Goal: Task Accomplishment & Management: Manage account settings

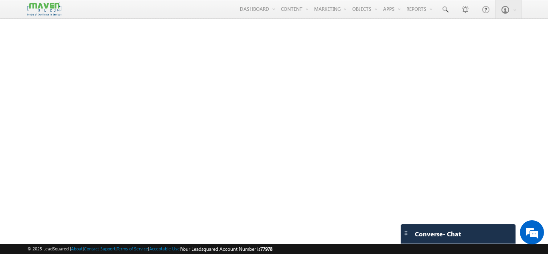
click at [151, 63] on div at bounding box center [274, 126] width 548 height 200
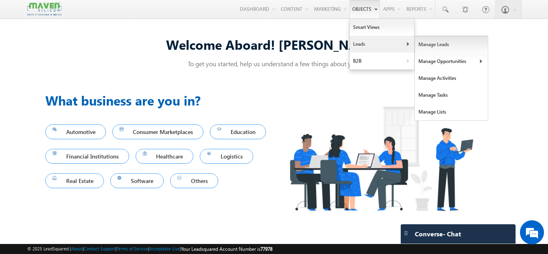
click at [418, 42] on link "Manage Leads" at bounding box center [450, 44] width 73 height 17
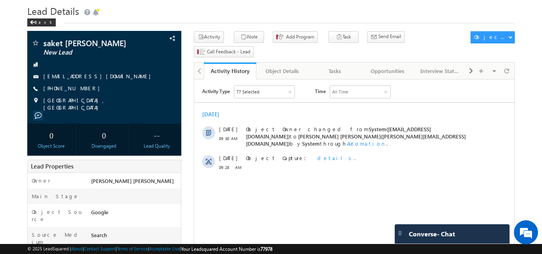
scroll to position [23, 0]
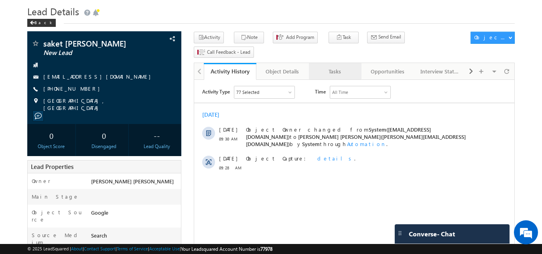
click at [330, 66] on link "Tasks" at bounding box center [335, 71] width 53 height 17
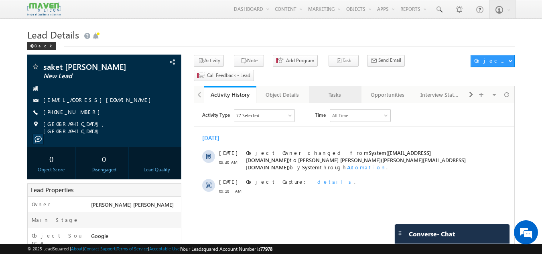
click at [324, 86] on link "Tasks" at bounding box center [335, 94] width 53 height 17
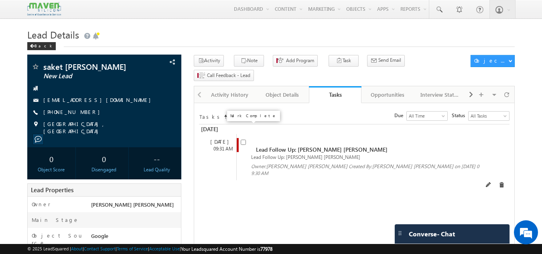
click at [245, 139] on input "checkbox" at bounding box center [242, 141] width 5 height 5
checkbox input "false"
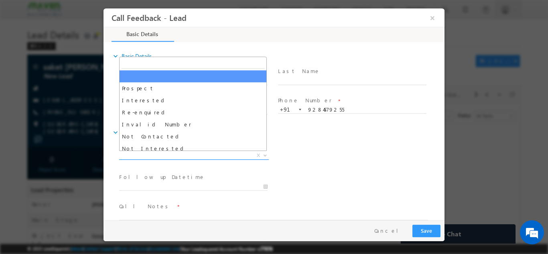
click at [181, 157] on span "X" at bounding box center [194, 155] width 150 height 8
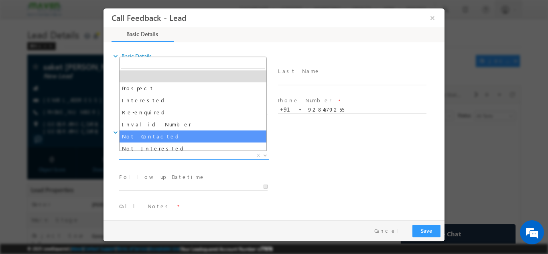
select select "Not Contacted"
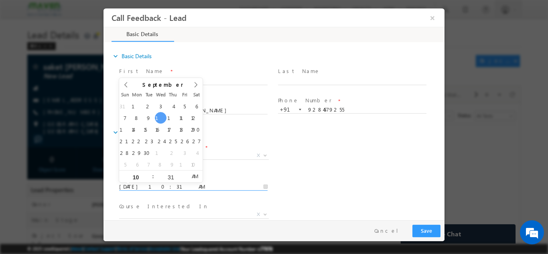
click at [189, 184] on input "10/09/2025 10:31 AM" at bounding box center [193, 186] width 148 height 8
type input "11/09/2025 10:31 AM"
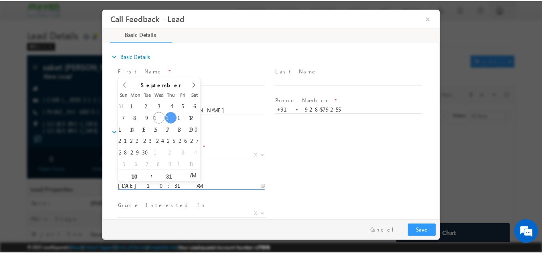
scroll to position [42, 0]
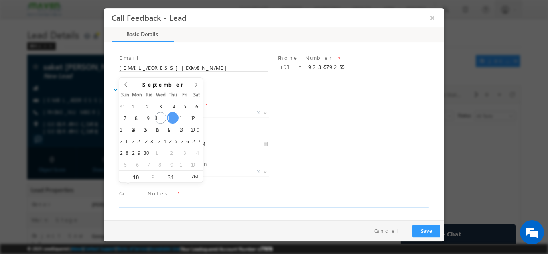
click at [237, 200] on textarea at bounding box center [273, 202] width 308 height 9
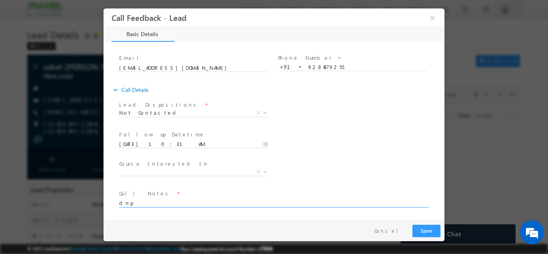
type textarea "dnp"
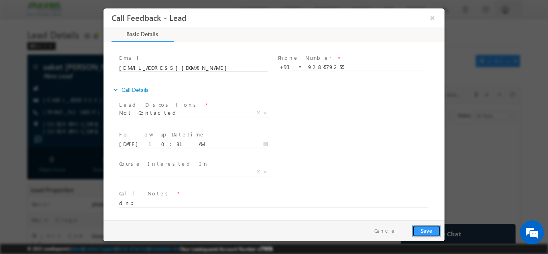
click at [421, 226] on button "Save" at bounding box center [426, 230] width 28 height 12
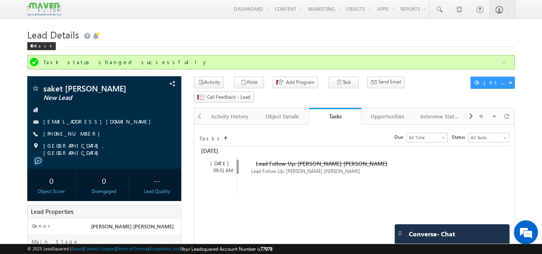
click at [230, 32] on h1 "Lead Details" at bounding box center [270, 34] width 487 height 16
click at [251, 30] on h1 "Lead Details" at bounding box center [270, 34] width 487 height 16
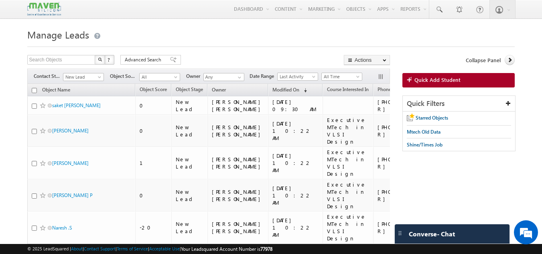
click at [89, 71] on div "Filters Contact Stage New Lead New Lead Object Source All All Owner Any Any Dat…" at bounding box center [208, 76] width 362 height 15
click at [87, 80] on span "New Lead" at bounding box center [82, 76] width 38 height 7
click at [157, 17] on div "Menu Gagandip Singh Saini gagan dip@m aven- silic on.co m crmma" at bounding box center [270, 9] width 487 height 19
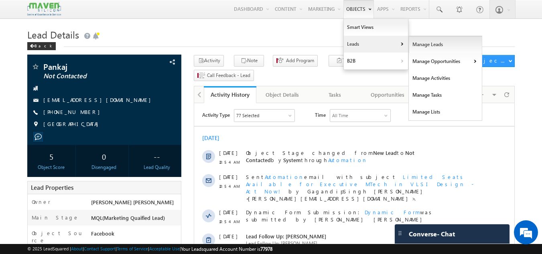
click at [416, 43] on link "Manage Leads" at bounding box center [444, 44] width 73 height 17
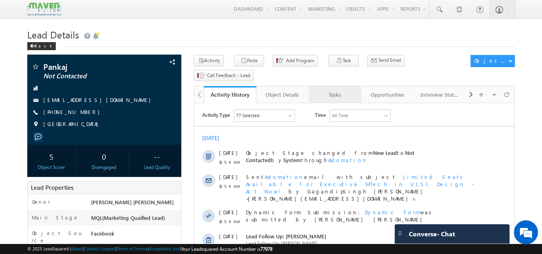
click at [333, 87] on link "Tasks" at bounding box center [335, 94] width 53 height 17
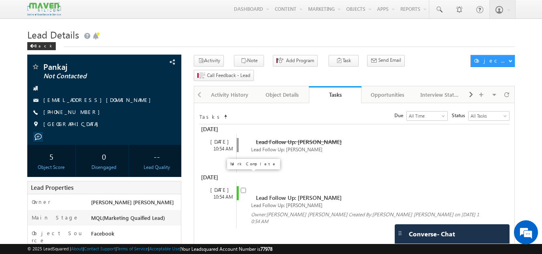
click at [245, 188] on input "checkbox" at bounding box center [242, 190] width 5 height 5
checkbox input "false"
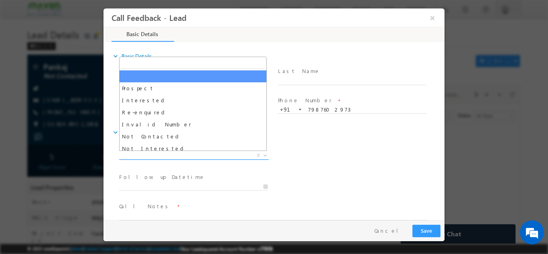
click at [207, 154] on span "X" at bounding box center [194, 155] width 150 height 8
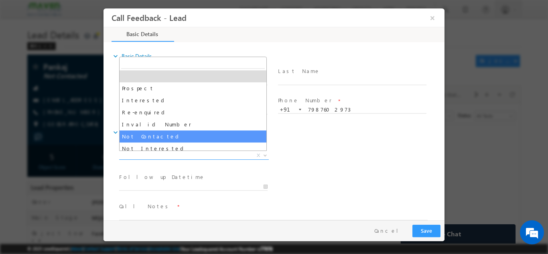
select select "Not Contacted"
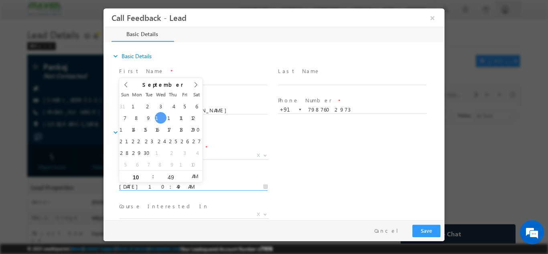
click at [202, 189] on input "10/09/2025 10:49 AM" at bounding box center [193, 186] width 148 height 8
type input "11/09/2025 10:49 AM"
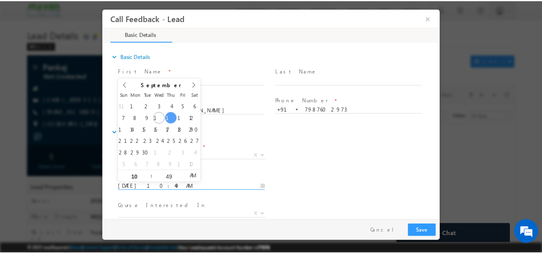
scroll to position [42, 0]
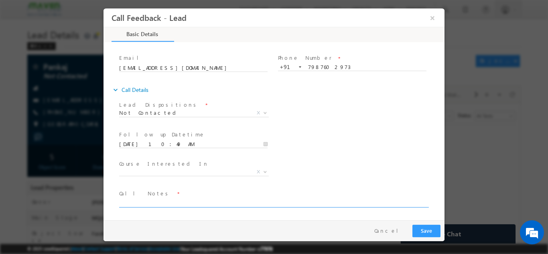
click at [286, 205] on textarea at bounding box center [273, 202] width 308 height 9
type textarea "n"
type textarea "dnp"
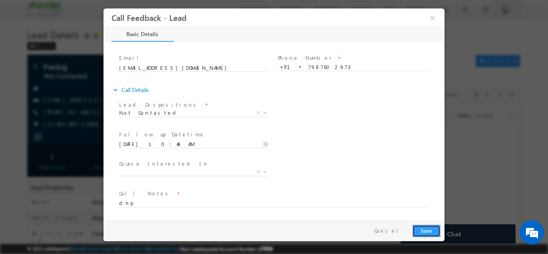
click at [435, 229] on button "Save" at bounding box center [426, 230] width 28 height 12
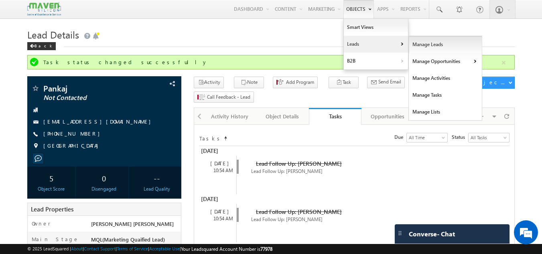
click at [417, 49] on link "Manage Leads" at bounding box center [444, 44] width 73 height 17
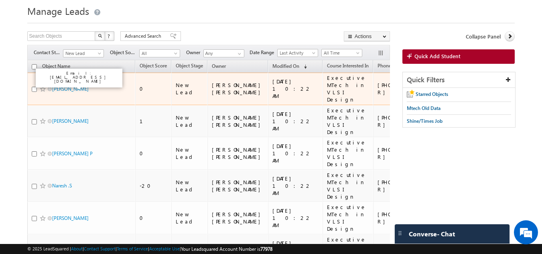
scroll to position [24, 0]
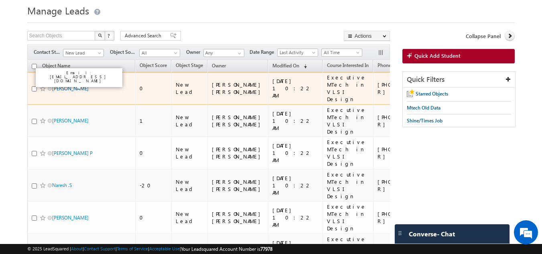
click at [59, 85] on link "Velakatoori Harshitha" at bounding box center [70, 88] width 36 height 6
click at [59, 85] on link "[PERSON_NAME]" at bounding box center [70, 88] width 36 height 6
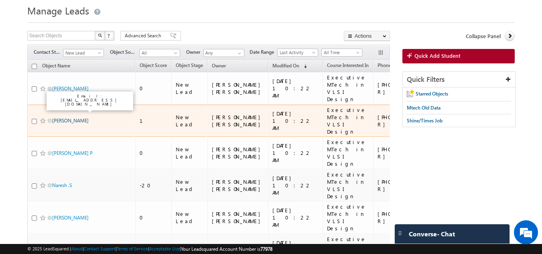
click at [63, 117] on link "Bhagirthipalli Vamshi Krishna" at bounding box center [70, 120] width 36 height 6
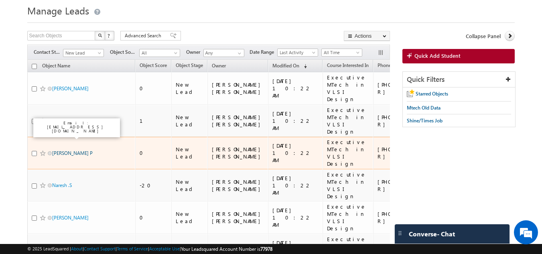
click at [61, 150] on link "Vignesh P" at bounding box center [72, 153] width 40 height 6
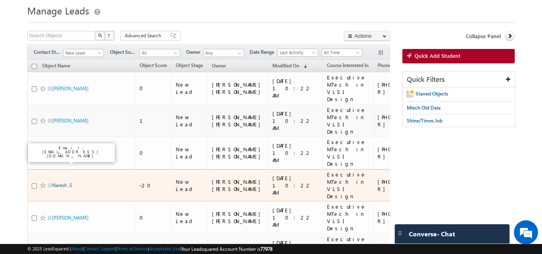
click at [58, 182] on link "Naresh .S" at bounding box center [62, 185] width 20 height 6
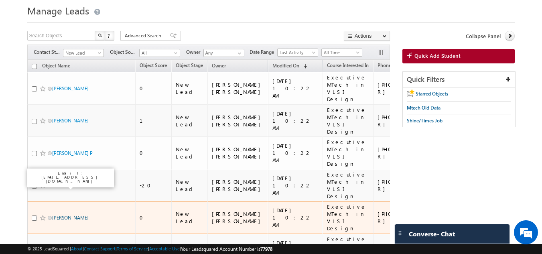
click at [58, 214] on link "Kush Kumar" at bounding box center [70, 217] width 36 height 6
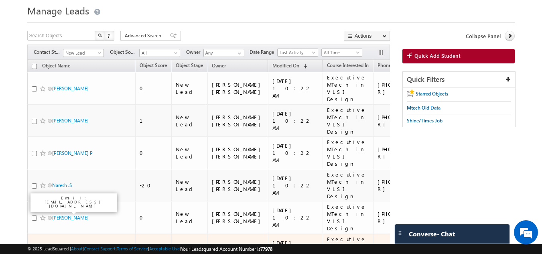
click at [61, 247] on link "Nisha Hk" at bounding box center [70, 250] width 36 height 6
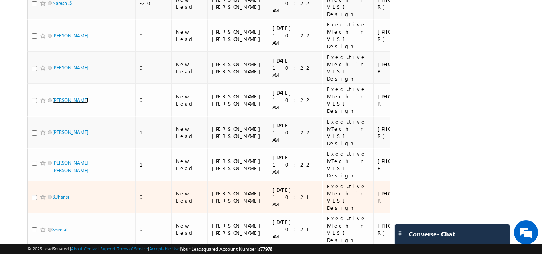
scroll to position [210, 0]
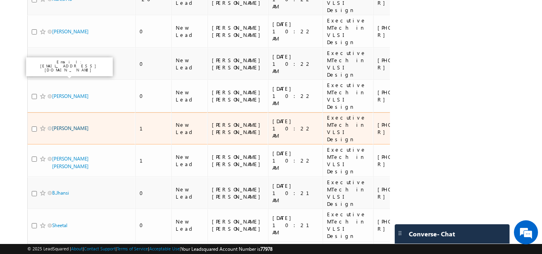
click at [55, 125] on link "[PERSON_NAME]" at bounding box center [70, 128] width 36 height 6
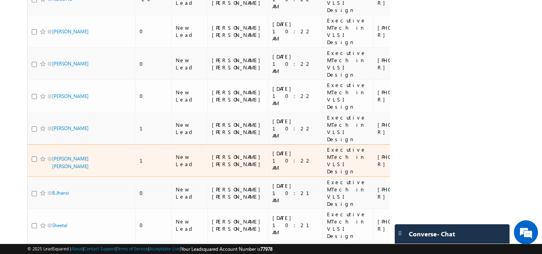
click at [57, 144] on td "[PERSON_NAME] [PERSON_NAME]" at bounding box center [81, 160] width 108 height 32
click at [57, 144] on td "Thota Umesh Yadav" at bounding box center [81, 160] width 108 height 32
click at [57, 156] on link "Thota Umesh Yadav" at bounding box center [70, 163] width 36 height 14
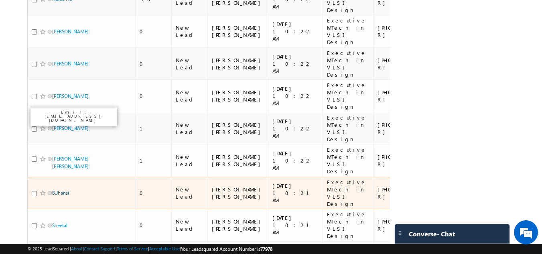
click at [58, 190] on link "B.Jhansi" at bounding box center [60, 193] width 17 height 6
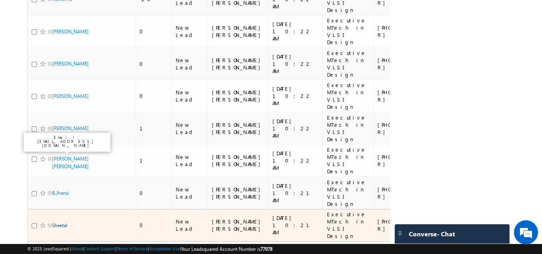
click at [59, 222] on link "Sheetal" at bounding box center [59, 225] width 15 height 6
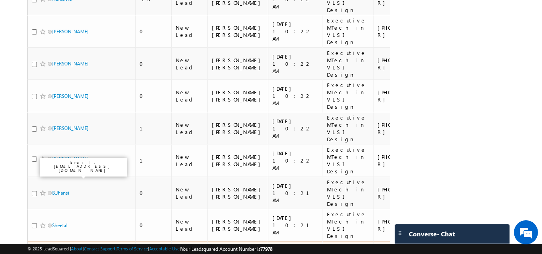
click at [62, 253] on link "Pranav Pravin Kadu" at bounding box center [70, 257] width 36 height 6
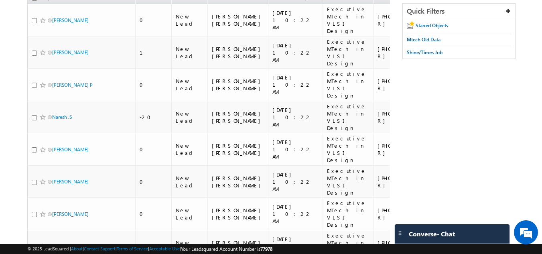
scroll to position [0, 0]
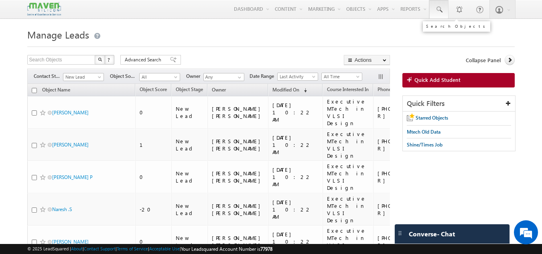
click at [444, 11] on link at bounding box center [438, 9] width 19 height 18
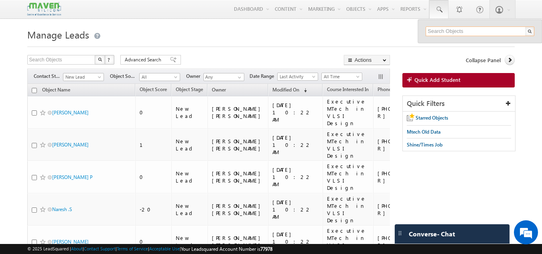
click at [437, 28] on input "text" at bounding box center [479, 31] width 109 height 10
paste input "85293 94743"
click at [437, 28] on input "85293 94743" at bounding box center [479, 31] width 109 height 10
click at [445, 32] on input "85293 94743" at bounding box center [479, 31] width 109 height 10
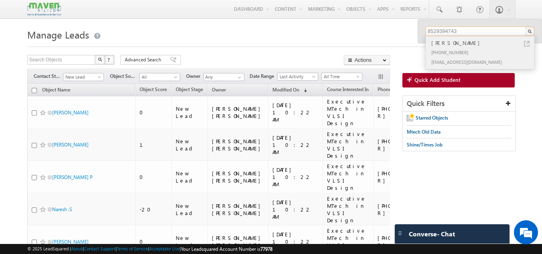
type input "8529394743"
click at [448, 46] on div "Soniya Bansal" at bounding box center [482, 42] width 107 height 9
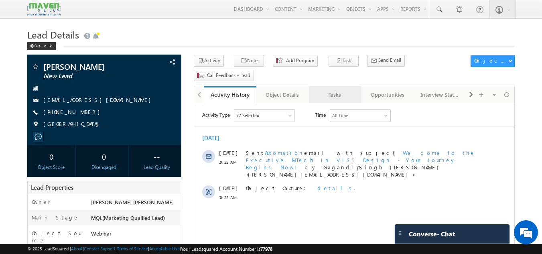
click at [333, 90] on div "Tasks" at bounding box center [334, 95] width 39 height 10
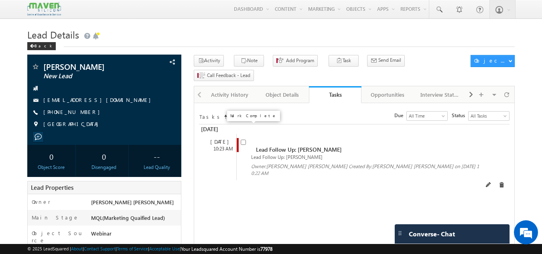
click at [243, 139] on input "checkbox" at bounding box center [242, 141] width 5 height 5
checkbox input "false"
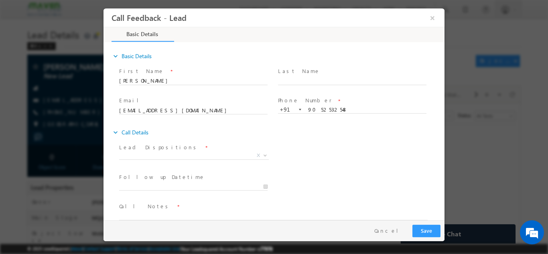
scroll to position [13, 0]
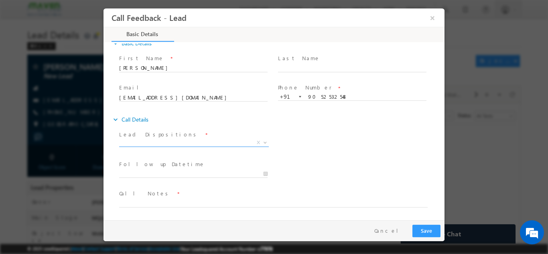
click at [153, 141] on span "X" at bounding box center [194, 142] width 150 height 8
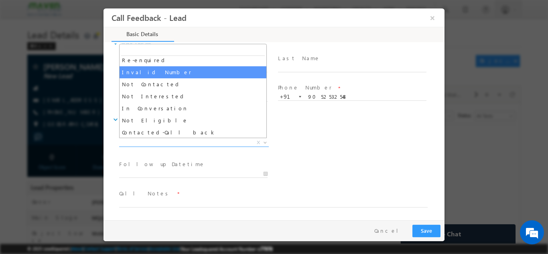
scroll to position [39, 0]
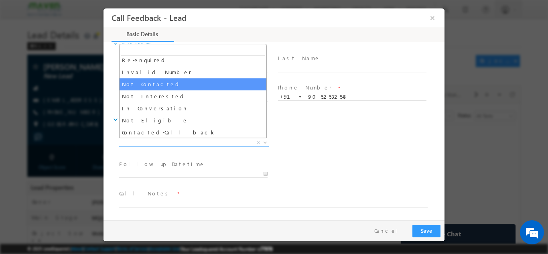
select select "Not Contacted"
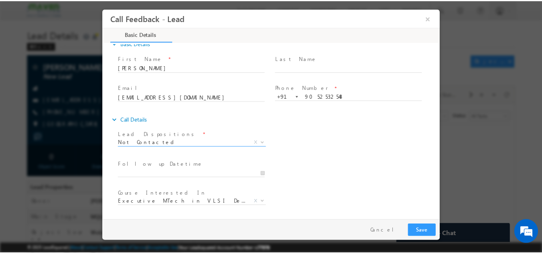
scroll to position [42, 0]
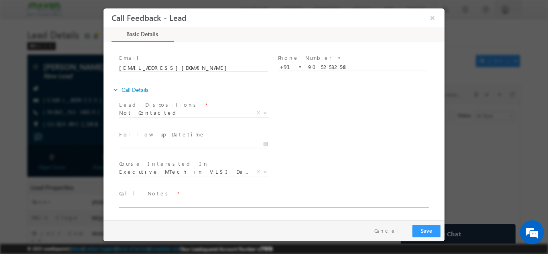
click at [179, 198] on textarea at bounding box center [273, 202] width 308 height 9
type textarea "dnp"
click at [432, 231] on button "Save" at bounding box center [426, 230] width 28 height 12
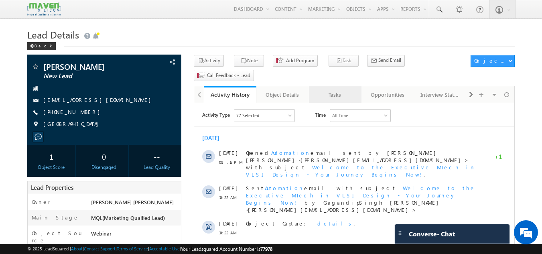
click at [341, 90] on div "Tasks" at bounding box center [334, 95] width 39 height 10
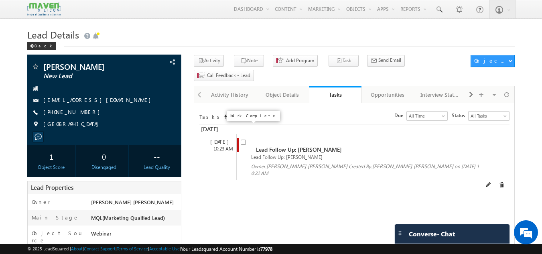
click at [244, 139] on input "checkbox" at bounding box center [242, 141] width 5 height 5
checkbox input "false"
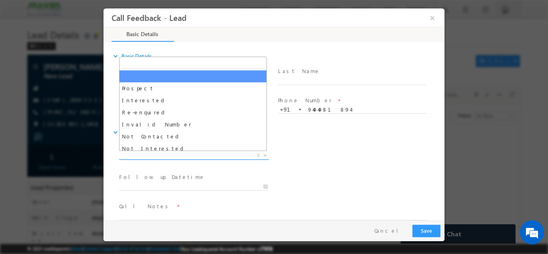
click at [212, 156] on span "X" at bounding box center [194, 155] width 150 height 8
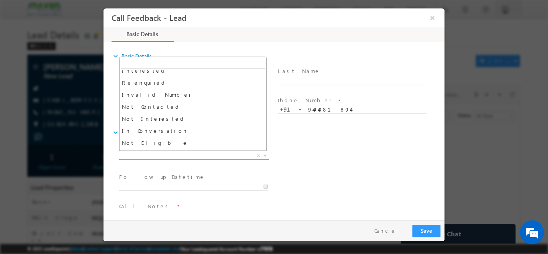
scroll to position [29, 0]
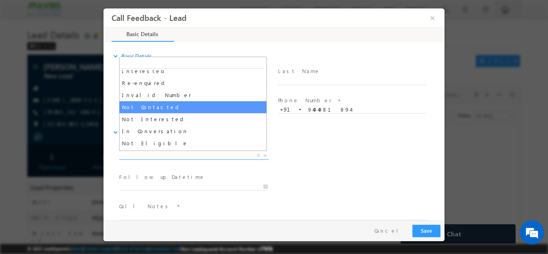
select select "Not Contacted"
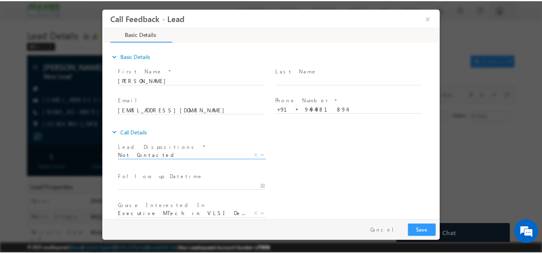
scroll to position [42, 0]
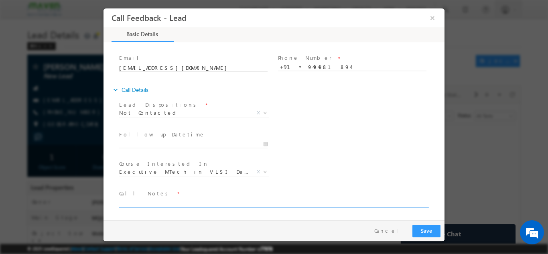
click at [303, 206] on textarea at bounding box center [273, 202] width 308 height 9
type textarea "dnp"
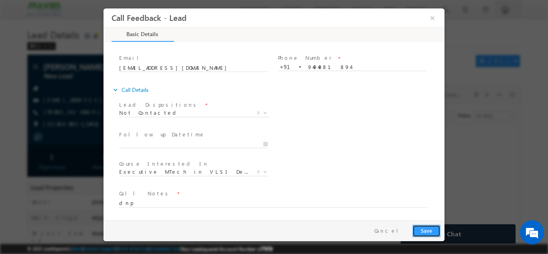
click at [429, 226] on button "Save" at bounding box center [426, 230] width 28 height 12
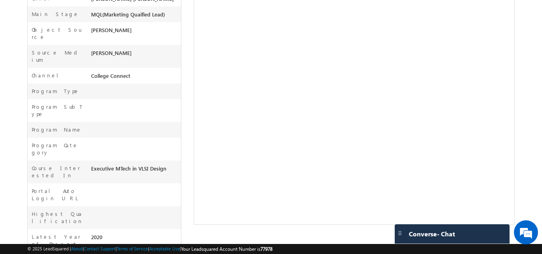
scroll to position [222, 0]
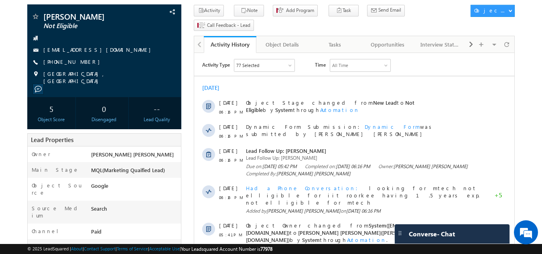
scroll to position [49, 0]
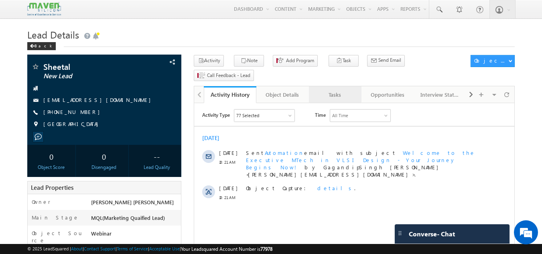
click at [349, 86] on link "Tasks" at bounding box center [335, 94] width 53 height 17
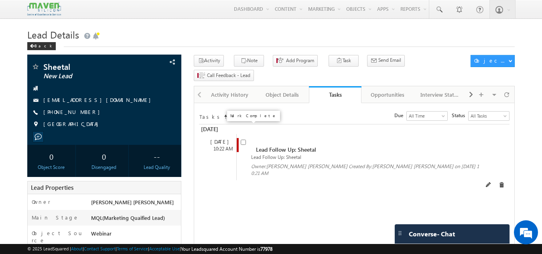
click at [242, 139] on input "checkbox" at bounding box center [242, 141] width 5 height 5
checkbox input "false"
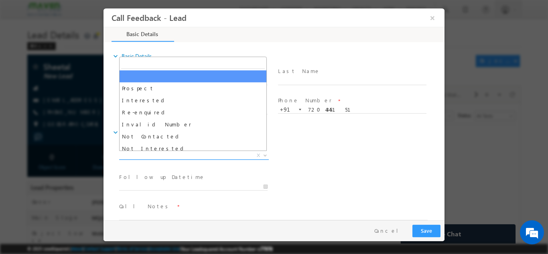
click at [204, 154] on span "X" at bounding box center [194, 155] width 150 height 8
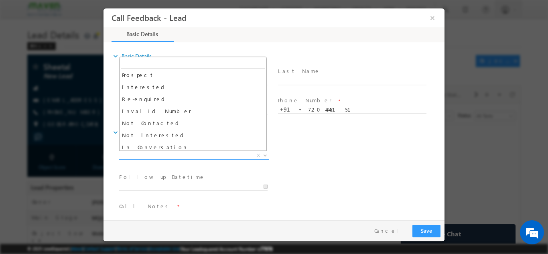
scroll to position [12, 0]
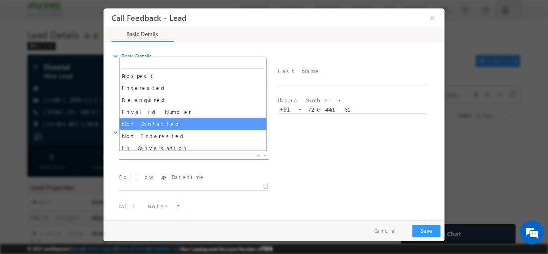
select select "Not Contacted"
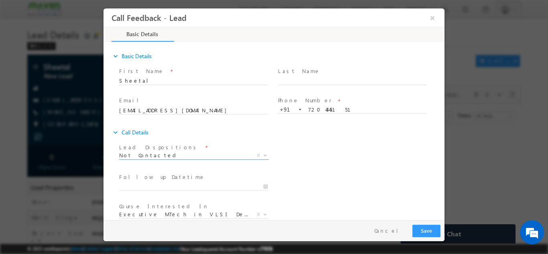
scroll to position [42, 0]
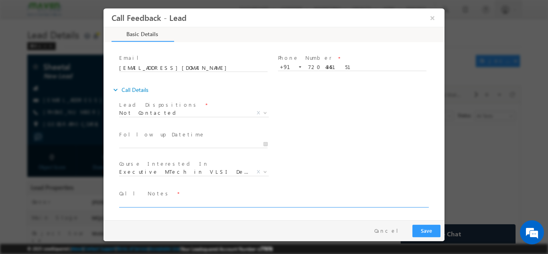
click at [218, 198] on textarea at bounding box center [273, 202] width 308 height 9
type textarea "invalid number"
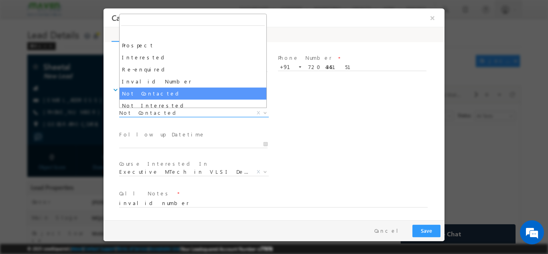
click at [187, 112] on span "Not Contacted" at bounding box center [184, 112] width 130 height 7
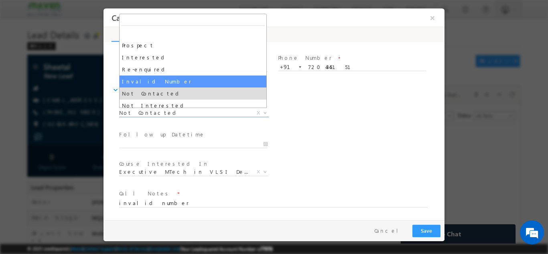
select select "Invalid Number"
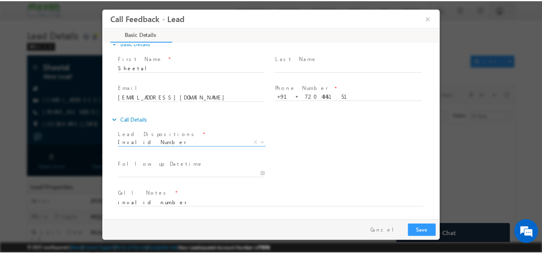
scroll to position [13, 0]
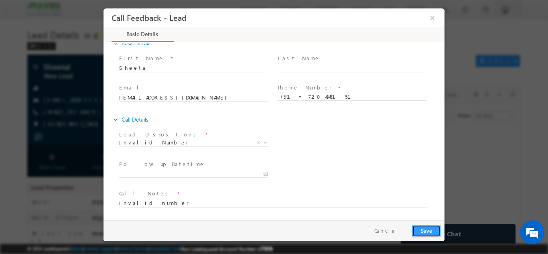
click at [422, 226] on button "Save" at bounding box center [426, 230] width 28 height 12
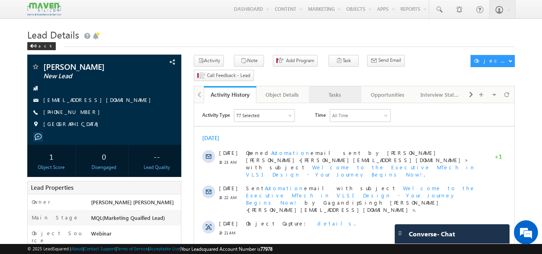
click at [328, 86] on link "Tasks" at bounding box center [335, 94] width 53 height 17
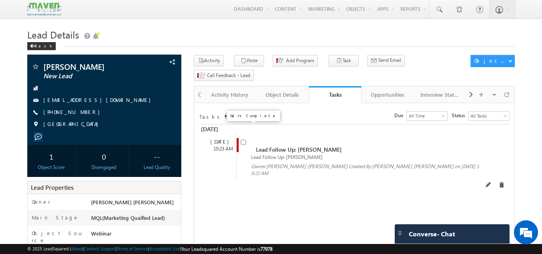
click at [242, 139] on input "checkbox" at bounding box center [242, 141] width 5 height 5
checkbox input "false"
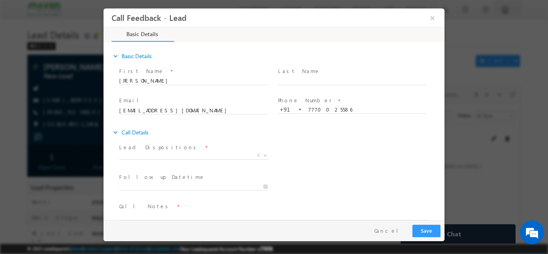
scroll to position [13, 0]
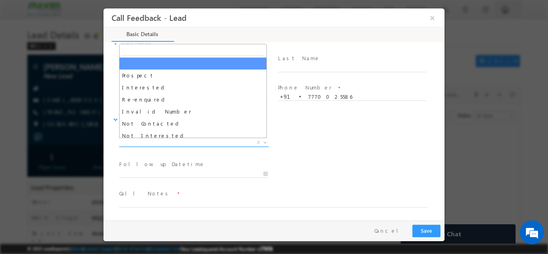
click at [217, 141] on span "X" at bounding box center [194, 142] width 150 height 8
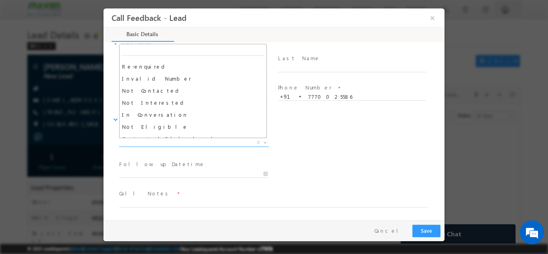
scroll to position [32, 0]
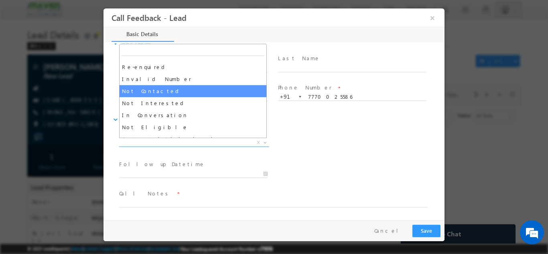
select select "Not Contacted"
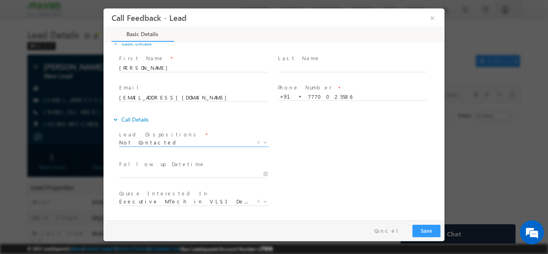
scroll to position [42, 0]
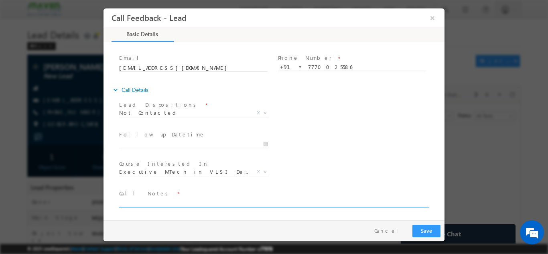
click at [190, 203] on textarea at bounding box center [273, 202] width 308 height 9
type textarea "not reachable"
click at [432, 228] on button "Save" at bounding box center [426, 230] width 28 height 12
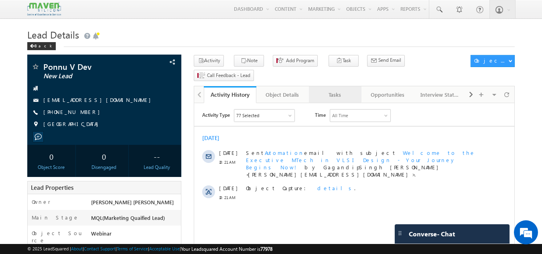
click at [335, 90] on div "Tasks" at bounding box center [334, 95] width 39 height 10
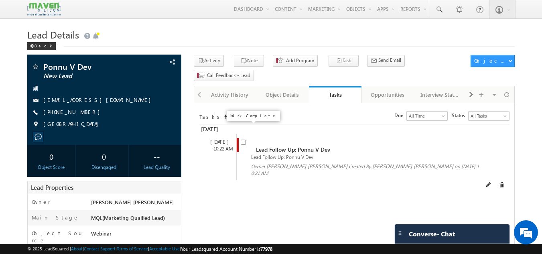
click at [244, 139] on input "checkbox" at bounding box center [242, 141] width 5 height 5
checkbox input "false"
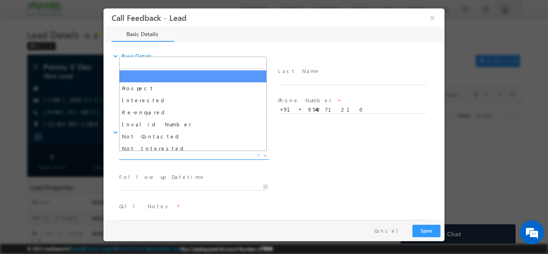
click at [209, 156] on span "X" at bounding box center [194, 155] width 150 height 8
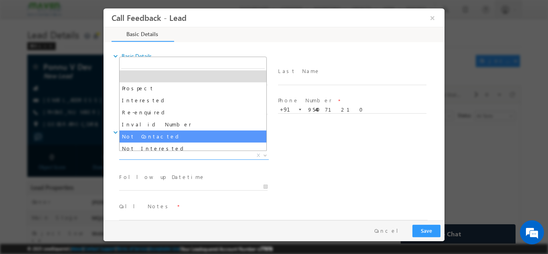
select select "Not Contacted"
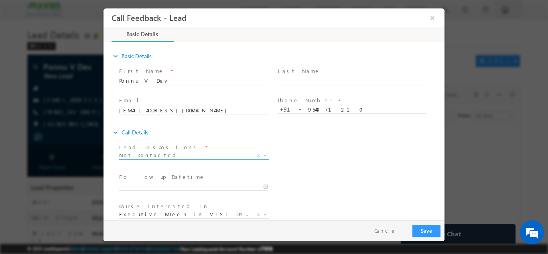
scroll to position [42, 0]
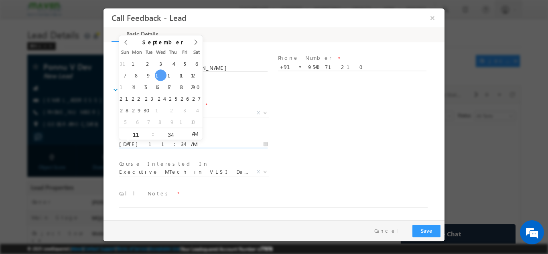
click at [184, 144] on input "10/09/2025 11:34 AM" at bounding box center [193, 144] width 148 height 8
type input "11/09/2025 11:34 AM"
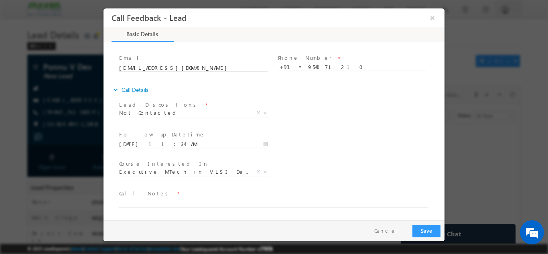
click at [355, 141] on div "Follow up Datetime * 11/09/2025 11:34 AM Program Type * Long Term Short Term X" at bounding box center [280, 143] width 327 height 30
click at [242, 200] on textarea at bounding box center [273, 202] width 308 height 9
type textarea "dnp"
click at [416, 227] on button "Save" at bounding box center [426, 230] width 28 height 12
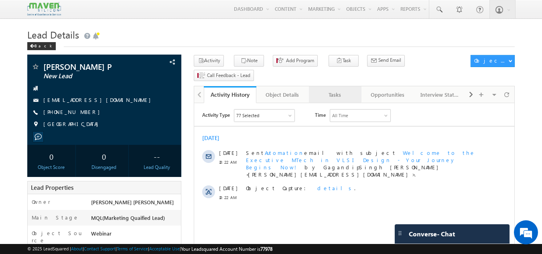
click at [337, 90] on div "Tasks" at bounding box center [334, 95] width 39 height 10
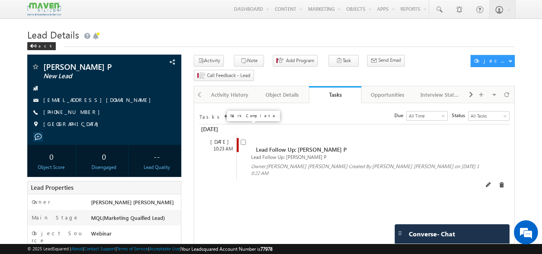
click at [245, 139] on input "checkbox" at bounding box center [242, 141] width 5 height 5
checkbox input "false"
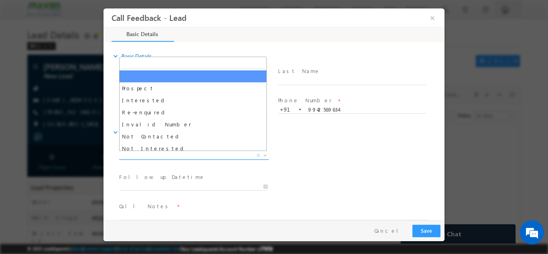
click at [184, 156] on span "X" at bounding box center [194, 155] width 150 height 8
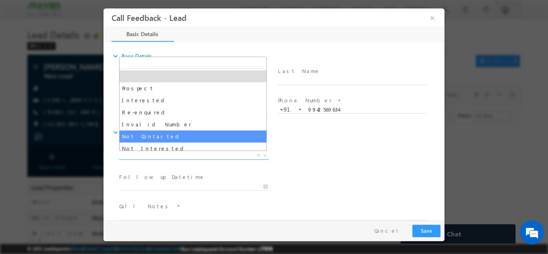
select select "Not Contacted"
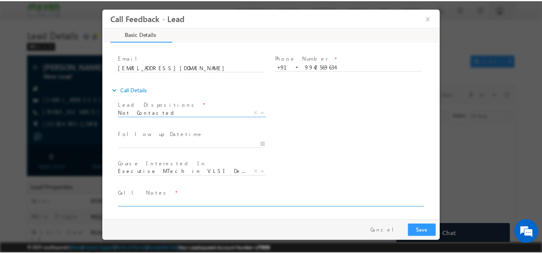
scroll to position [36, 0]
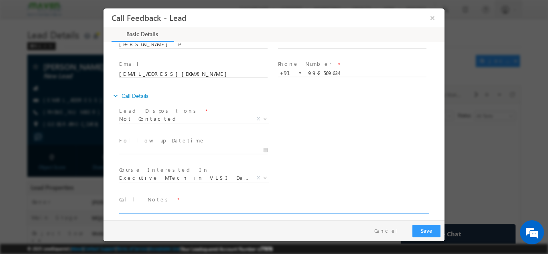
click at [190, 209] on textarea at bounding box center [273, 208] width 308 height 9
type textarea "dnp"
click at [421, 225] on button "Save" at bounding box center [426, 230] width 28 height 12
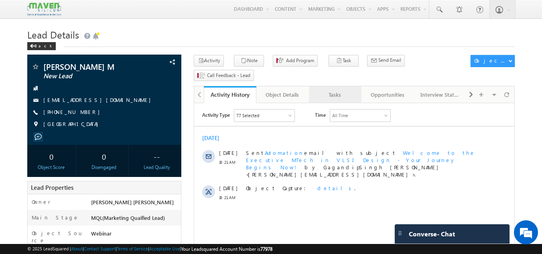
click at [337, 90] on div "Tasks" at bounding box center [334, 95] width 39 height 10
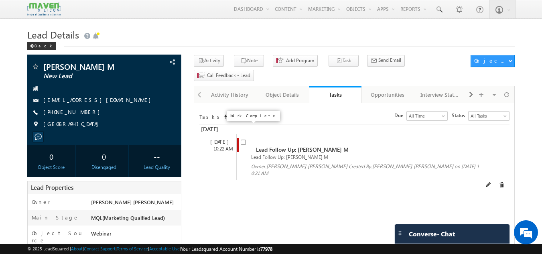
click at [244, 138] on span at bounding box center [242, 141] width 5 height 7
click at [244, 139] on input "checkbox" at bounding box center [242, 141] width 5 height 5
checkbox input "false"
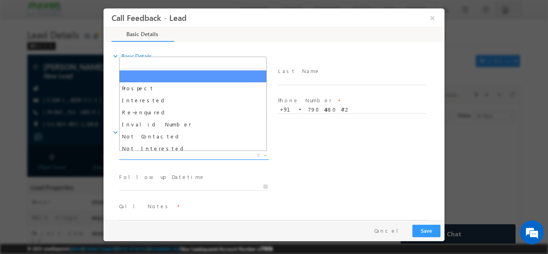
click at [197, 157] on span "X" at bounding box center [194, 155] width 150 height 8
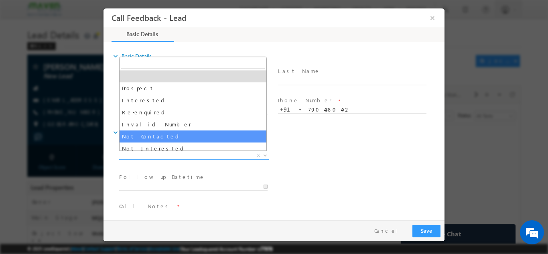
select select "Not Contacted"
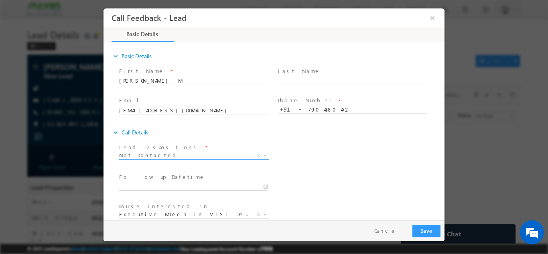
type input "[DATE] 11:33 AM"
drag, startPoint x: 181, startPoint y: 131, endPoint x: 145, endPoint y: 186, distance: 65.6
click at [145, 186] on input "[DATE] 11:33 AM" at bounding box center [193, 186] width 148 height 8
click at [308, 159] on div "Lead Dispositions * Prospect Interested Re-enquired Invalid Number Not Contacte…" at bounding box center [280, 156] width 327 height 30
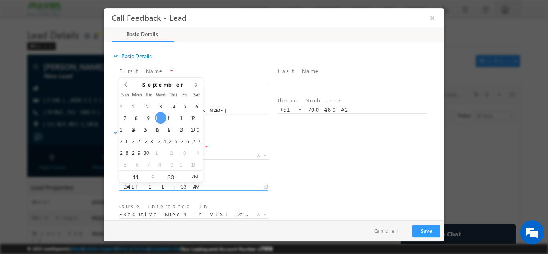
click at [253, 185] on input "[DATE] 11:33 AM" at bounding box center [193, 186] width 148 height 8
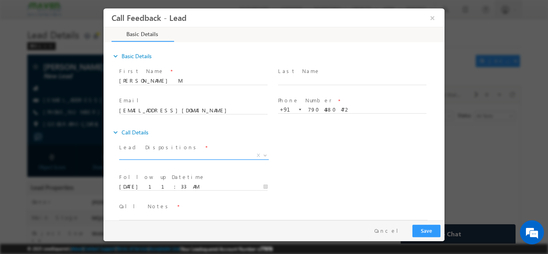
click at [257, 156] on span "X" at bounding box center [258, 154] width 3 height 7
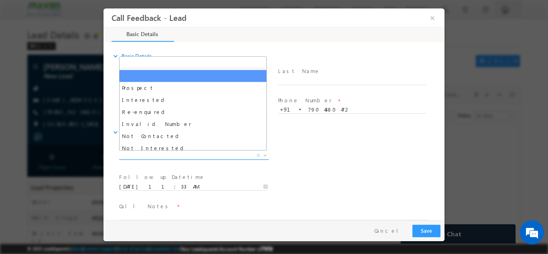
click at [228, 156] on span "X" at bounding box center [194, 155] width 150 height 8
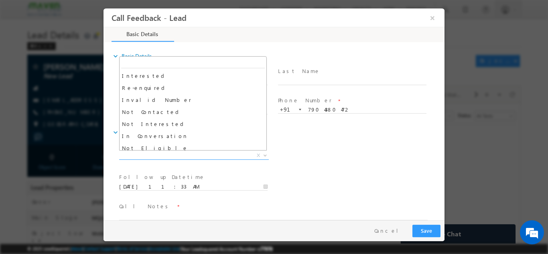
scroll to position [24, 0]
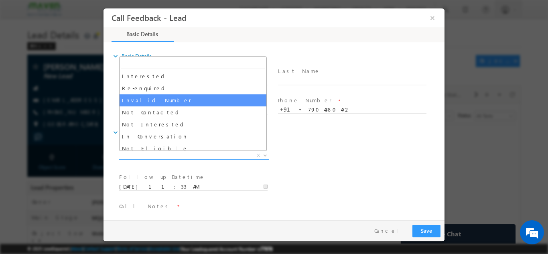
select select "Invalid Number"
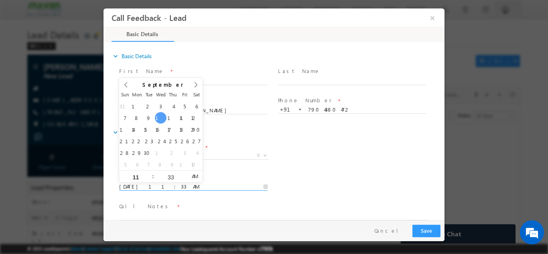
click at [245, 188] on input "[DATE] 11:33 AM" at bounding box center [193, 186] width 148 height 8
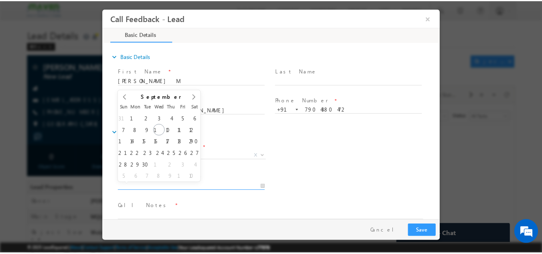
scroll to position [13, 0]
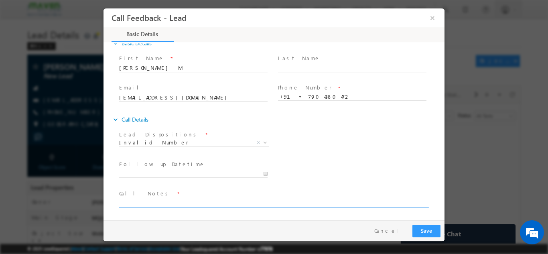
click at [264, 206] on textarea at bounding box center [273, 202] width 308 height 9
type textarea "wrong number"
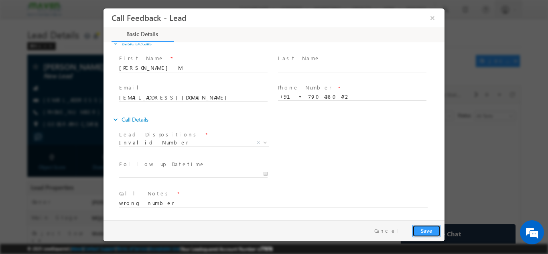
click at [431, 227] on button "Save" at bounding box center [426, 230] width 28 height 12
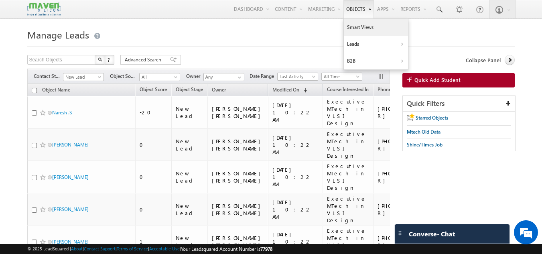
click at [354, 27] on link "Smart Views" at bounding box center [376, 27] width 64 height 17
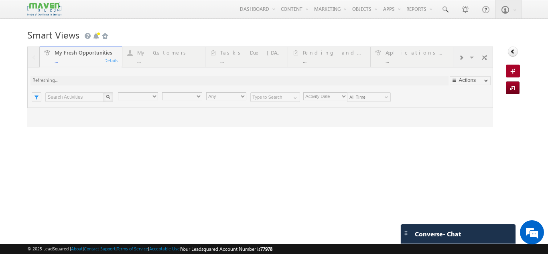
type input "Current User"
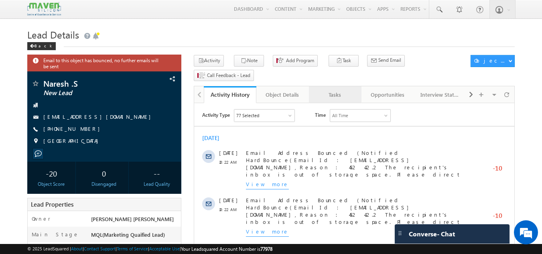
click at [324, 90] on div "Tasks" at bounding box center [334, 95] width 39 height 10
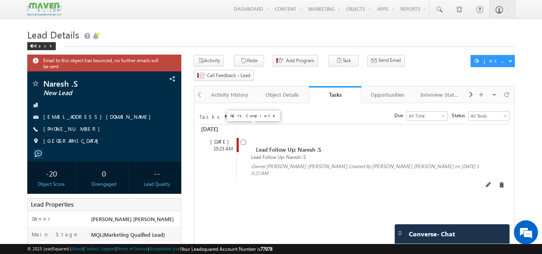
click at [245, 139] on input "checkbox" at bounding box center [242, 141] width 5 height 5
checkbox input "false"
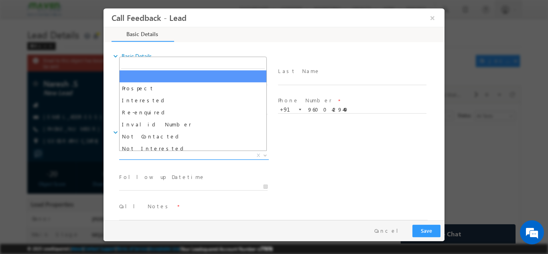
click at [237, 156] on span "X" at bounding box center [194, 155] width 150 height 8
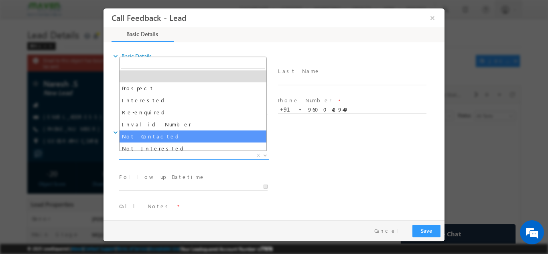
select select "Not Contacted"
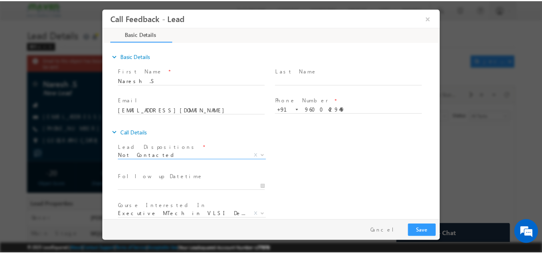
scroll to position [42, 0]
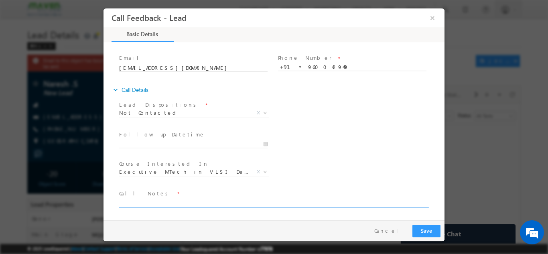
click at [200, 203] on textarea at bounding box center [273, 202] width 308 height 9
type textarea "dnp"
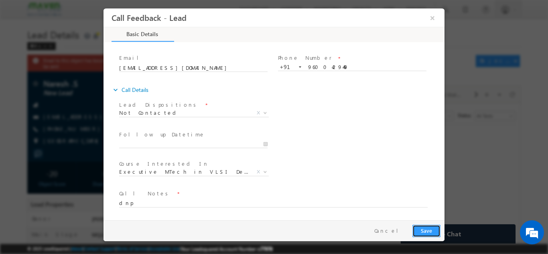
click at [417, 227] on button "Save" at bounding box center [426, 230] width 28 height 12
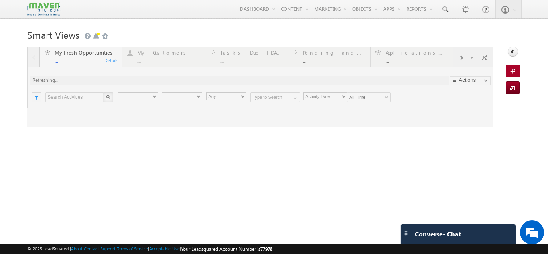
type input "Current User"
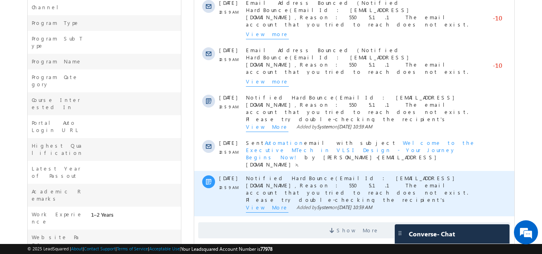
scroll to position [288, 0]
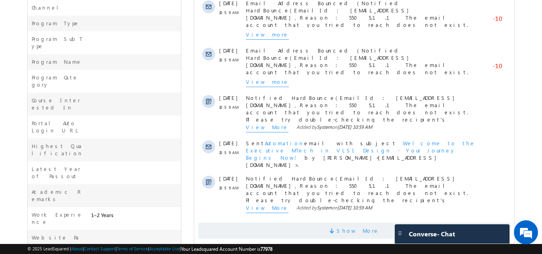
click at [353, 222] on span "Show More" at bounding box center [357, 230] width 42 height 16
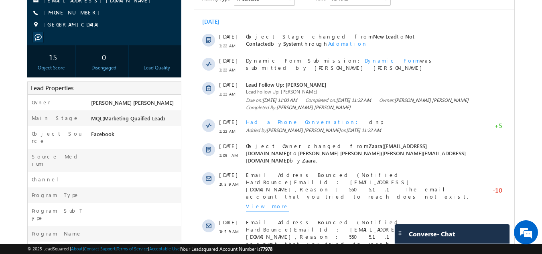
scroll to position [0, 0]
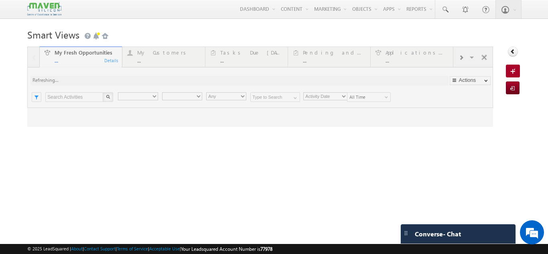
type input "Current User"
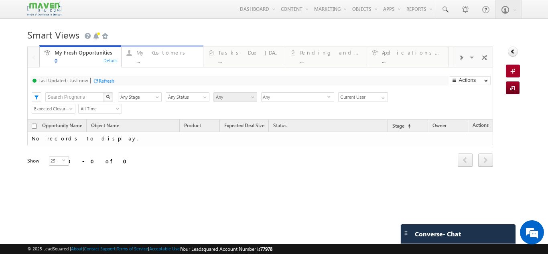
click at [164, 55] on div "My Customers" at bounding box center [167, 52] width 62 height 6
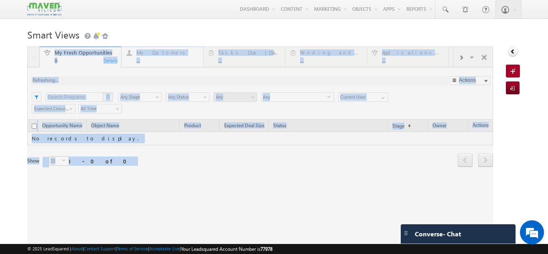
click at [164, 55] on div at bounding box center [259, 148] width 465 height 205
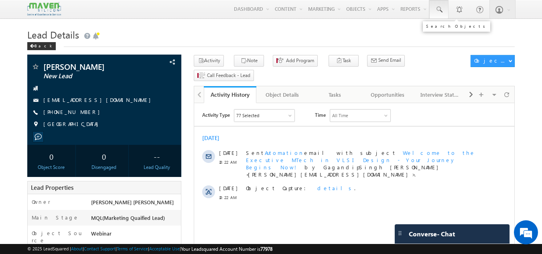
drag, startPoint x: 0, startPoint y: 0, endPoint x: 446, endPoint y: 10, distance: 446.2
click at [446, 10] on link at bounding box center [438, 9] width 19 height 18
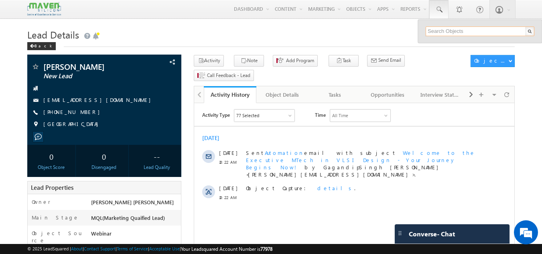
click at [440, 33] on input "text" at bounding box center [479, 31] width 109 height 10
type input "7869988770"
click at [218, 30] on h1 "Lead Details" at bounding box center [270, 34] width 487 height 16
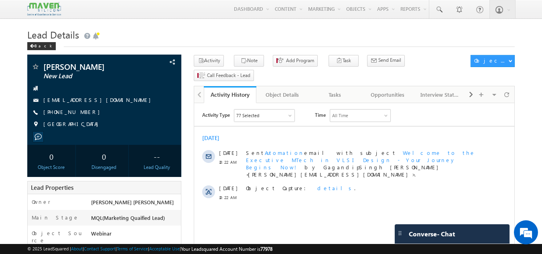
click at [218, 30] on h1 "Lead Details" at bounding box center [270, 34] width 487 height 16
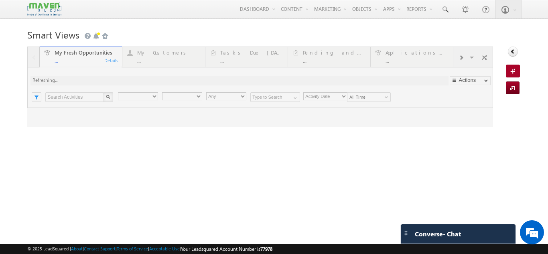
type input "Current User"
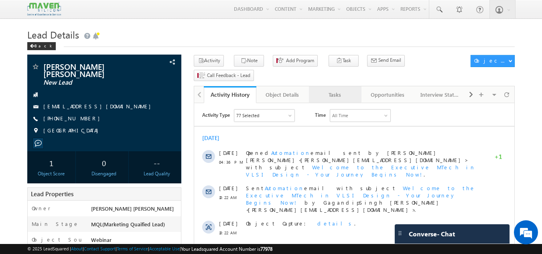
click at [332, 90] on div "Tasks" at bounding box center [334, 95] width 39 height 10
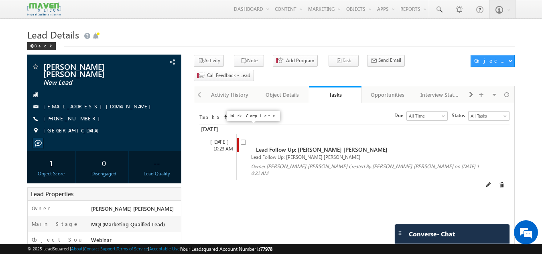
click at [244, 139] on input "checkbox" at bounding box center [242, 141] width 5 height 5
checkbox input "false"
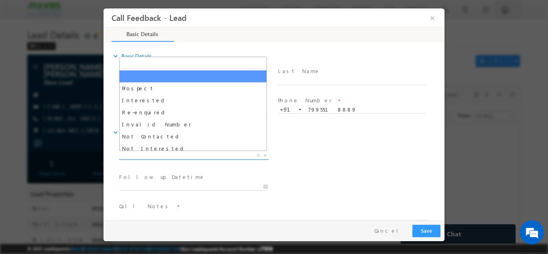
click at [213, 151] on span "X" at bounding box center [194, 155] width 150 height 8
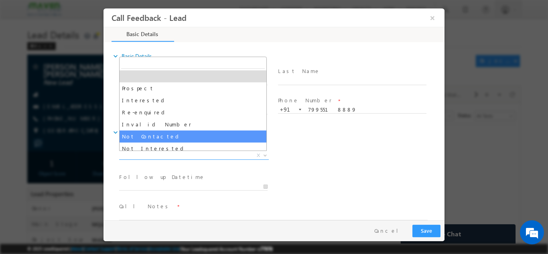
drag, startPoint x: 200, startPoint y: 132, endPoint x: 212, endPoint y: 115, distance: 21.0
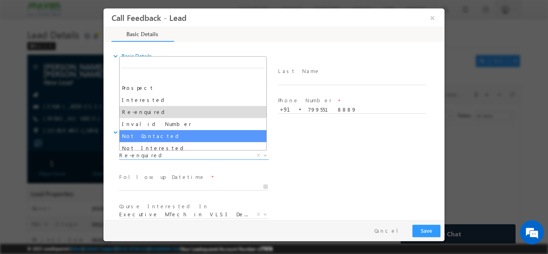
drag, startPoint x: 198, startPoint y: 152, endPoint x: 209, endPoint y: 141, distance: 16.2
select select "Not Contacted"
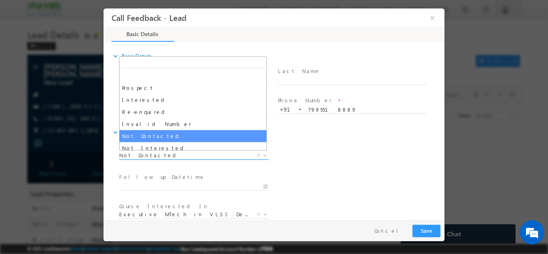
click at [198, 152] on span "Not Contacted" at bounding box center [184, 154] width 130 height 7
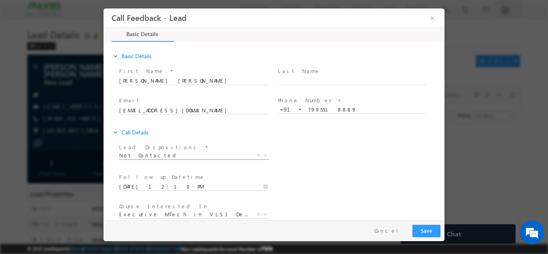
click at [192, 185] on input "10/09/2025 12:19 PM" at bounding box center [193, 186] width 148 height 8
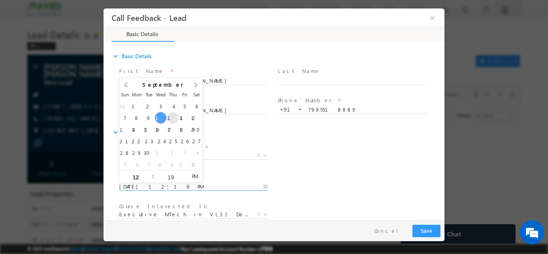
type input "11/09/2025 12:19 PM"
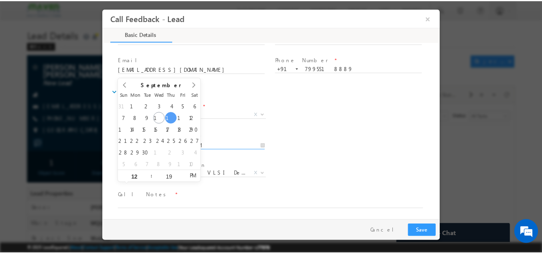
scroll to position [42, 0]
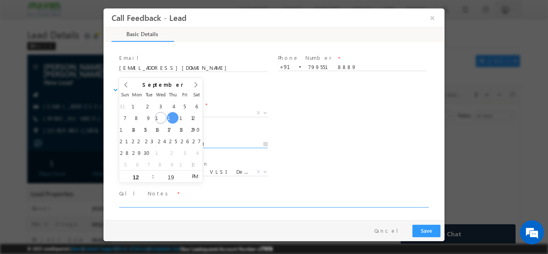
click at [227, 203] on textarea at bounding box center [273, 202] width 308 height 9
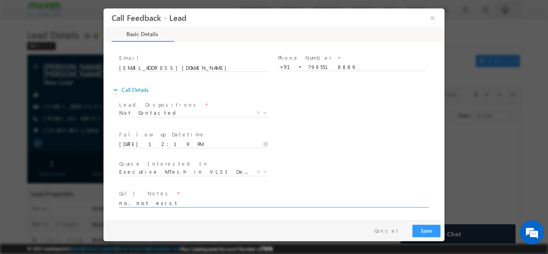
type textarea "no. not exist"
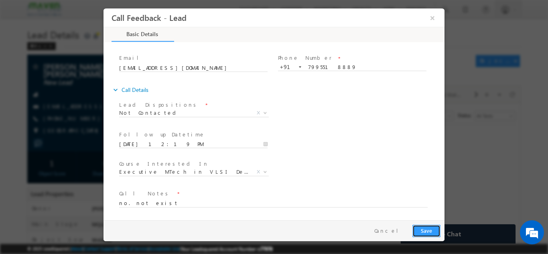
click at [427, 225] on button "Save" at bounding box center [426, 230] width 28 height 12
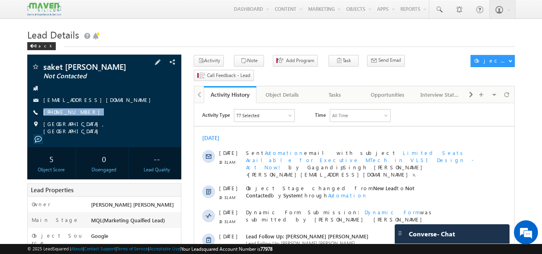
drag, startPoint x: 88, startPoint y: 108, endPoint x: 93, endPoint y: 119, distance: 11.8
click at [93, 119] on div "saket ganesh tepale Not Contacted sakettepale@gmail.com +91-9284579255" at bounding box center [104, 99] width 146 height 72
copy div "+91-9284579255"
click at [114, 89] on div at bounding box center [104, 88] width 146 height 8
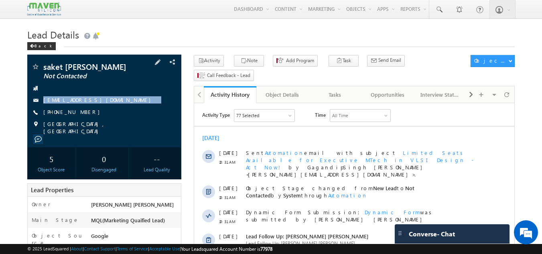
drag, startPoint x: 114, startPoint y: 89, endPoint x: 115, endPoint y: 107, distance: 18.9
click at [115, 107] on div "saket ganesh tepale Not Contacted sakettepale@gmail.com +91-9284579255" at bounding box center [104, 99] width 146 height 72
copy div "sakettepale@gmail.com"
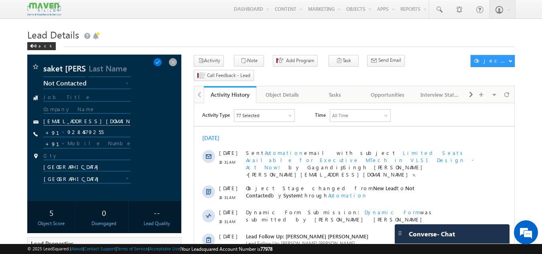
drag, startPoint x: 108, startPoint y: 117, endPoint x: 43, endPoint y: 125, distance: 65.5
click at [43, 125] on div "saket ganesh tepale New Lead Interested In Conversation Others Prospect Future …" at bounding box center [104, 128] width 146 height 130
click at [43, 125] on input "sakettepale@gmail.com" at bounding box center [86, 122] width 87 height 8
click at [170, 65] on span at bounding box center [172, 62] width 9 height 9
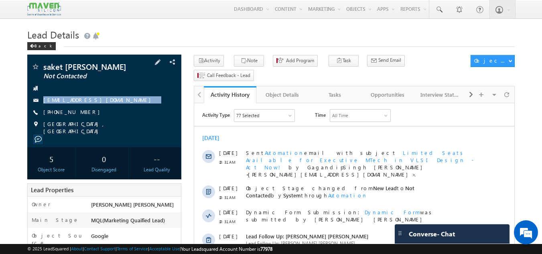
drag, startPoint x: 101, startPoint y: 95, endPoint x: 92, endPoint y: 106, distance: 14.6
click at [92, 106] on div "saket ganesh tepale Not Contacted sakettepale@gmail.com +91-9284579255" at bounding box center [104, 99] width 146 height 72
copy div "sakettepale@gmail.com"
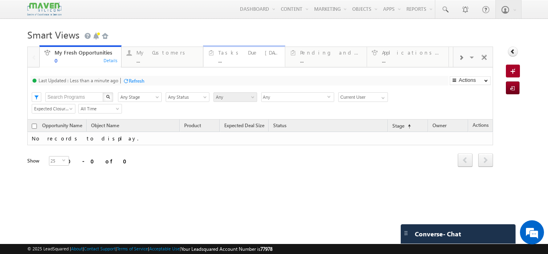
click at [269, 59] on div "..." at bounding box center [249, 60] width 62 height 6
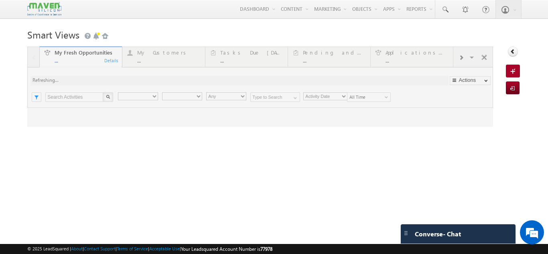
type input "Current User"
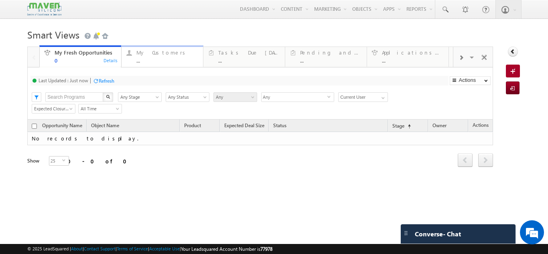
click at [162, 65] on link "My Customers ... Details" at bounding box center [162, 56] width 82 height 22
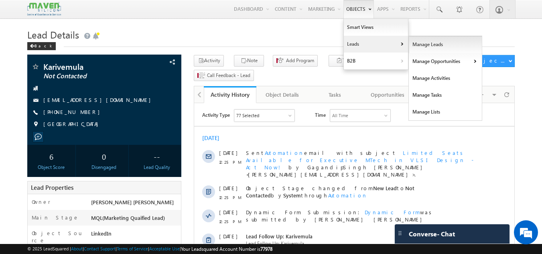
click at [417, 42] on link "Manage Leads" at bounding box center [444, 44] width 73 height 17
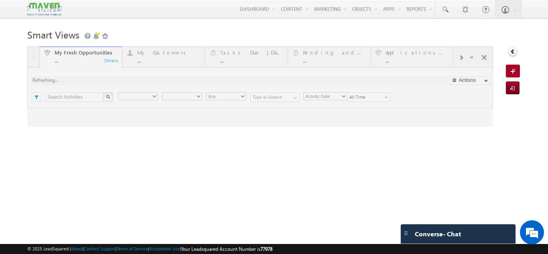
type input "Current User"
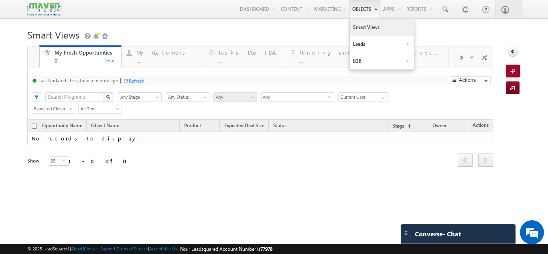
click at [372, 30] on link "Smart Views" at bounding box center [382, 27] width 64 height 17
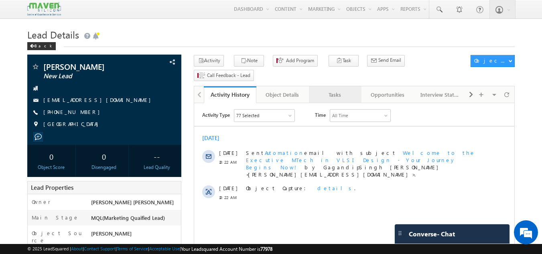
click at [335, 90] on div "Tasks" at bounding box center [334, 95] width 39 height 10
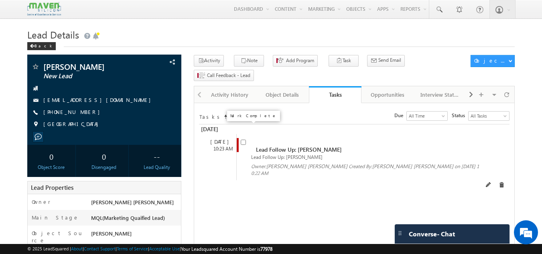
click at [242, 139] on input "checkbox" at bounding box center [242, 141] width 5 height 5
checkbox input "false"
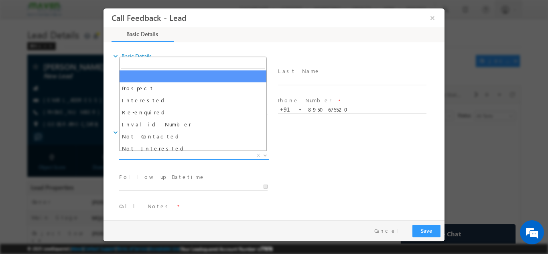
click at [170, 156] on span "X" at bounding box center [194, 155] width 150 height 8
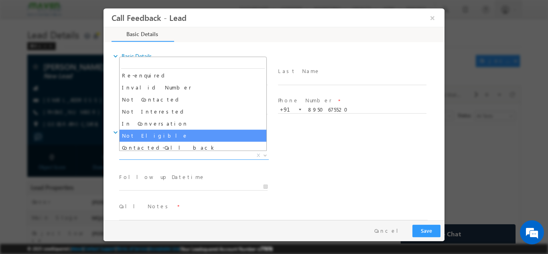
scroll to position [36, 0]
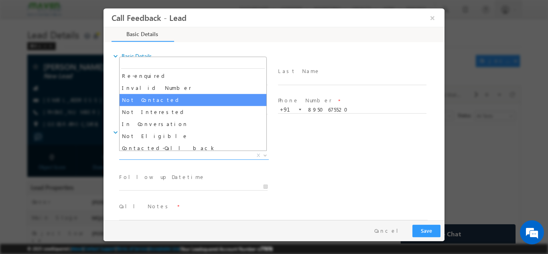
select select "Not Contacted"
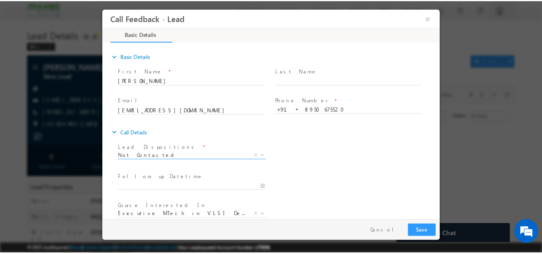
scroll to position [42, 0]
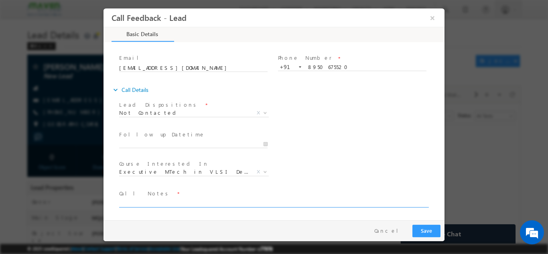
click at [172, 204] on textarea at bounding box center [273, 202] width 308 height 9
type textarea "dnp"
click at [424, 227] on button "Save" at bounding box center [426, 230] width 28 height 12
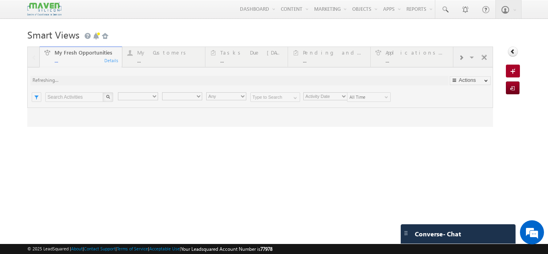
type input "Current User"
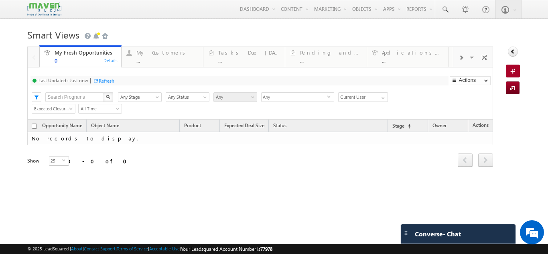
click at [103, 80] on div "Refresh" at bounding box center [107, 81] width 16 height 6
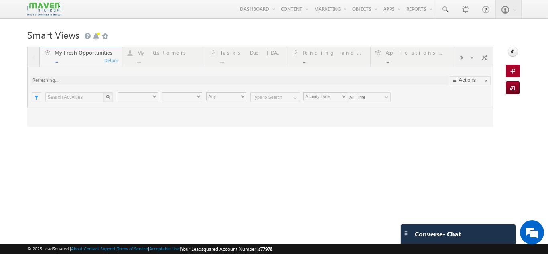
type input "Current User"
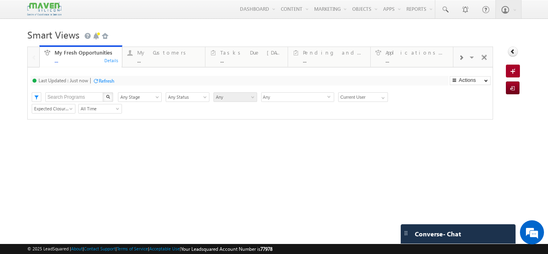
click at [44, 6] on img at bounding box center [44, 9] width 34 height 14
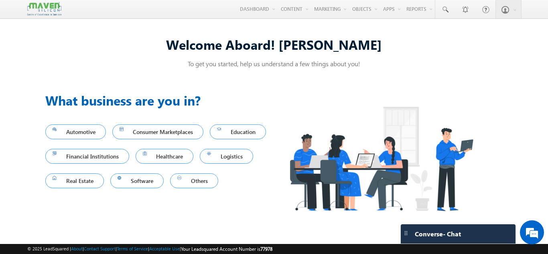
click at [44, 12] on img at bounding box center [44, 9] width 34 height 14
click at [217, 137] on span "Education" at bounding box center [238, 131] width 42 height 11
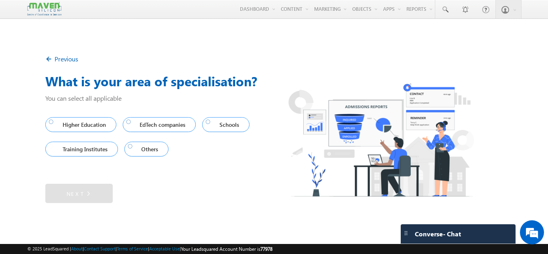
click at [69, 156] on link "Training Institutes" at bounding box center [81, 148] width 73 height 15
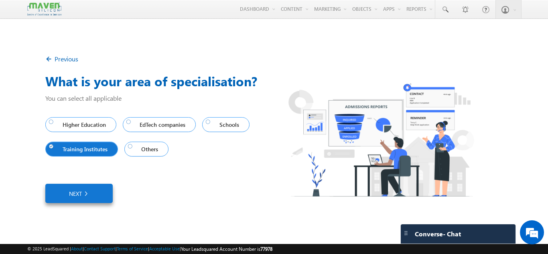
click at [95, 193] on link "Next" at bounding box center [78, 193] width 67 height 19
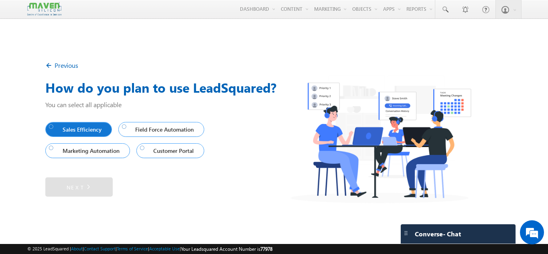
click at [54, 129] on div at bounding box center [51, 126] width 5 height 5
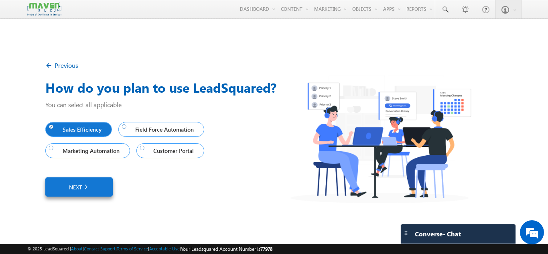
click at [110, 196] on link "Next" at bounding box center [78, 186] width 67 height 19
click at [100, 186] on link "Next" at bounding box center [78, 186] width 67 height 19
